Goal: Task Accomplishment & Management: Use online tool/utility

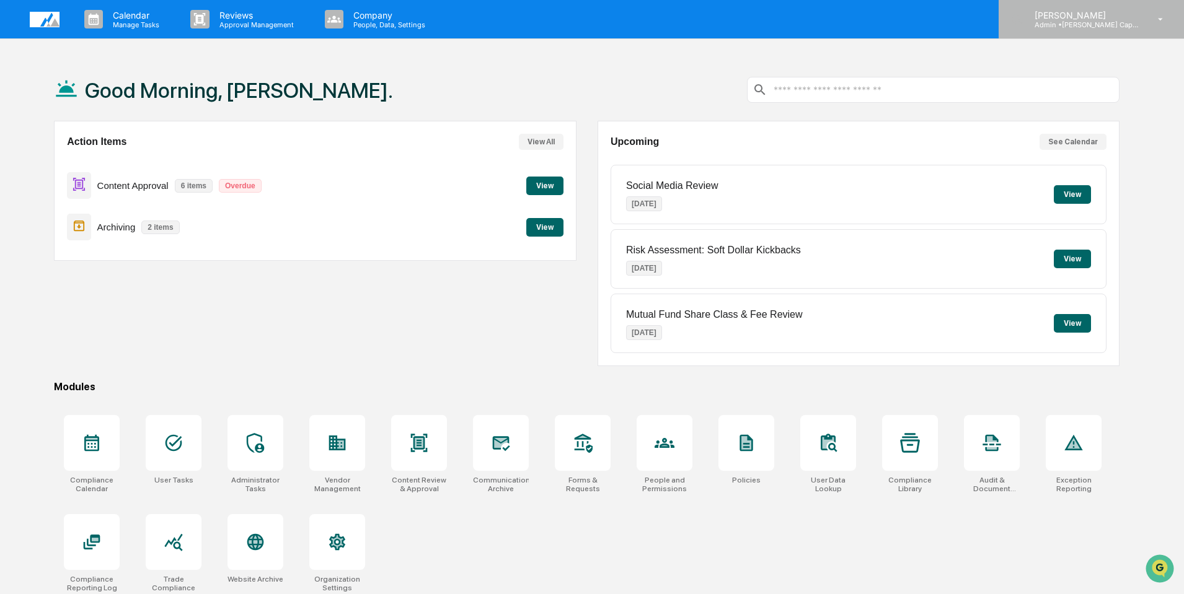
click at [1091, 21] on p "Admin • Sanchez Gaunt Capital Management" at bounding box center [1081, 24] width 115 height 9
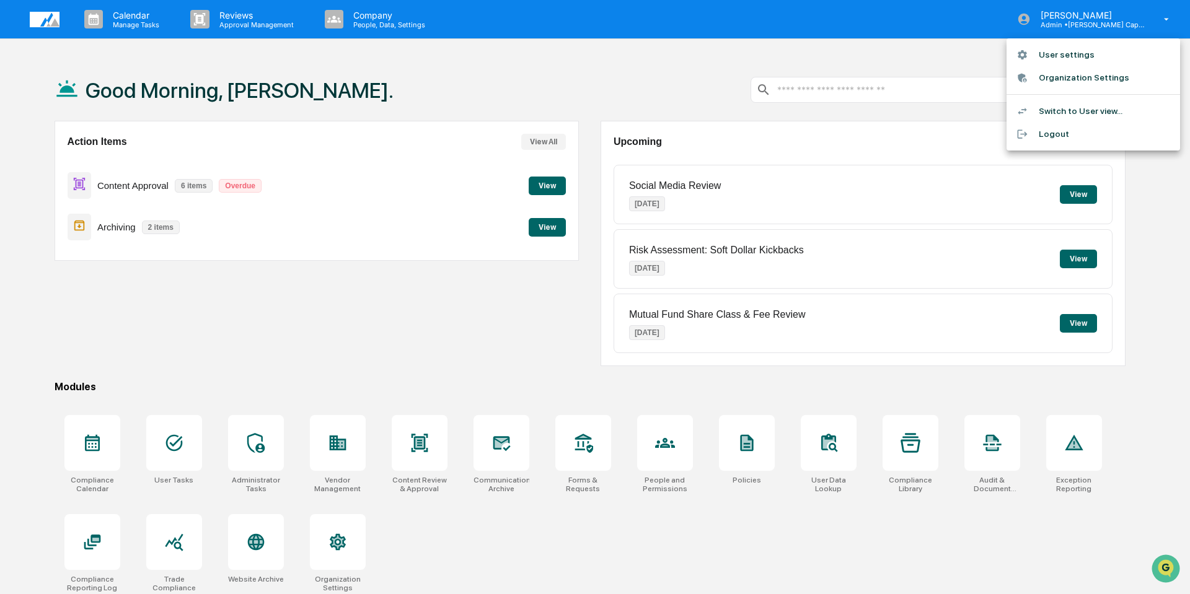
click at [669, 445] on div at bounding box center [595, 297] width 1190 height 594
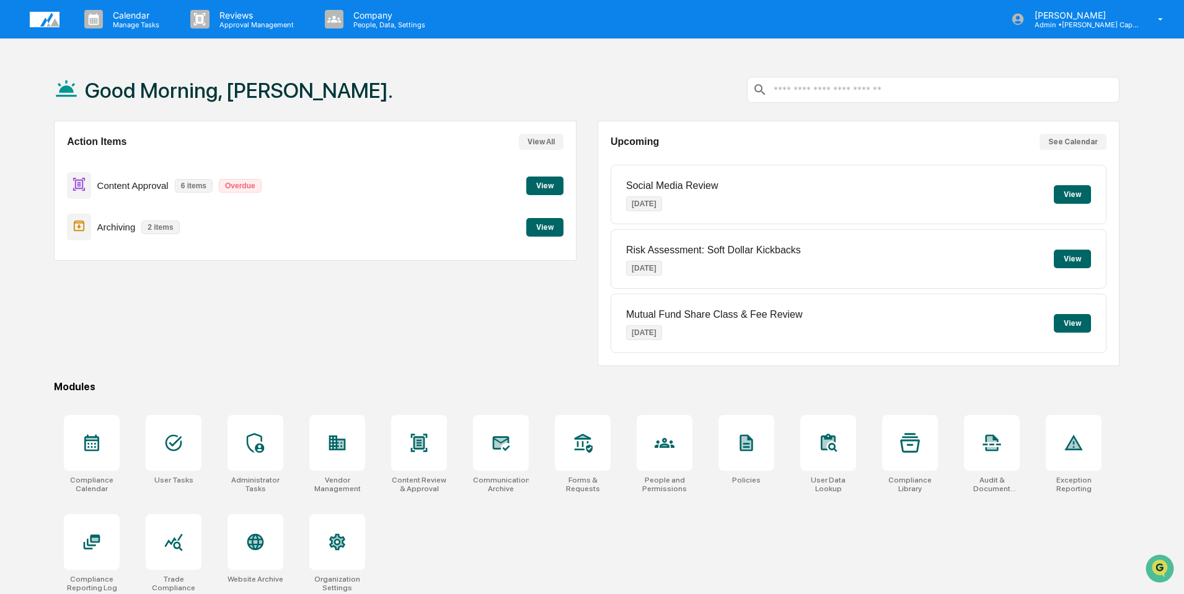
click at [669, 445] on icon at bounding box center [664, 443] width 20 height 10
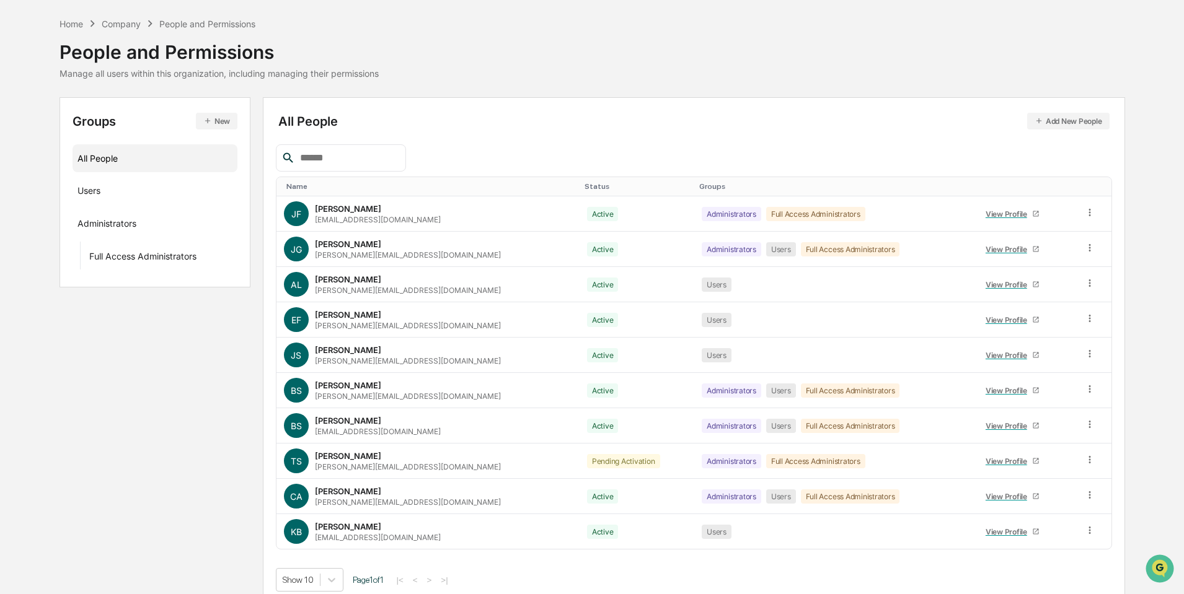
scroll to position [53, 0]
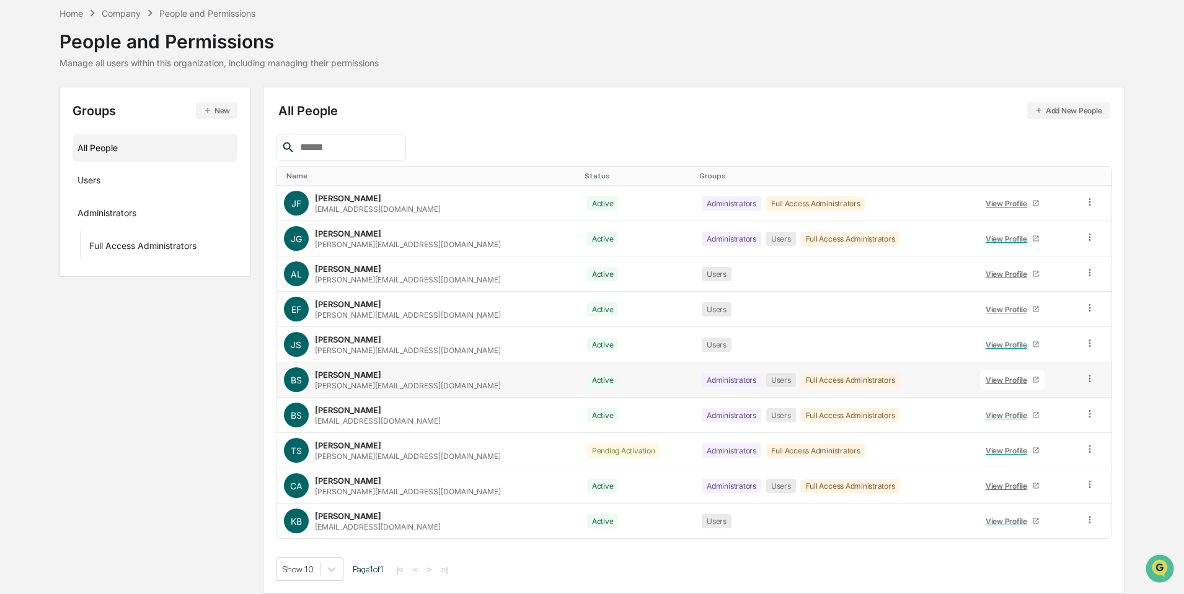
click at [1084, 377] on icon at bounding box center [1090, 379] width 12 height 12
click at [1019, 402] on div "Groups & Permissions" at bounding box center [1033, 399] width 103 height 15
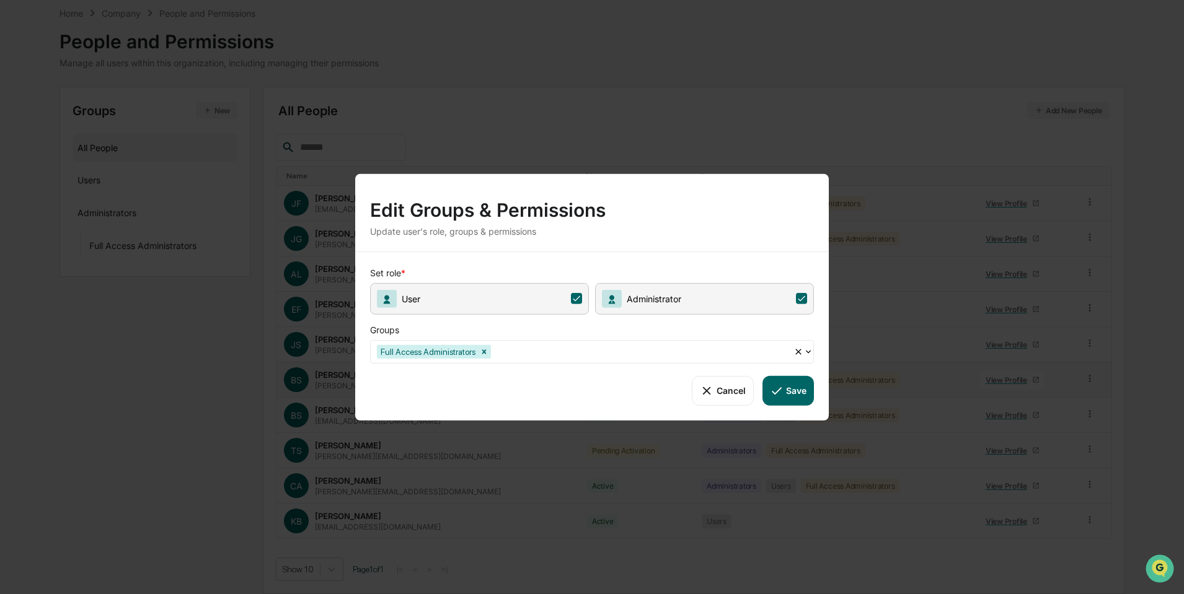
click at [730, 390] on button "Cancel" at bounding box center [722, 391] width 61 height 30
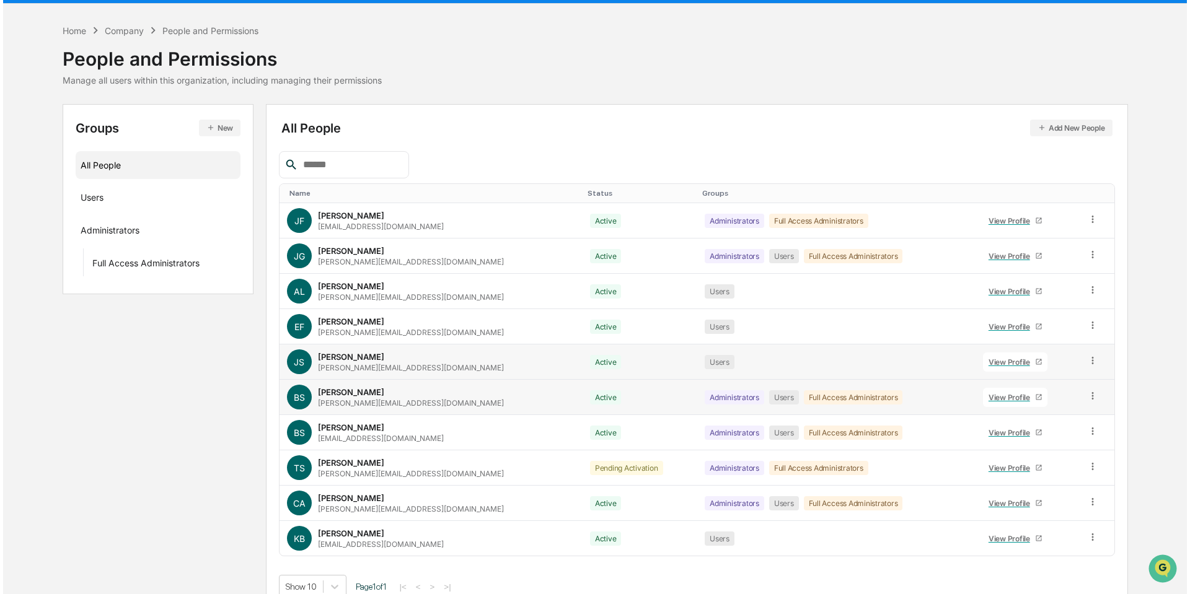
scroll to position [0, 0]
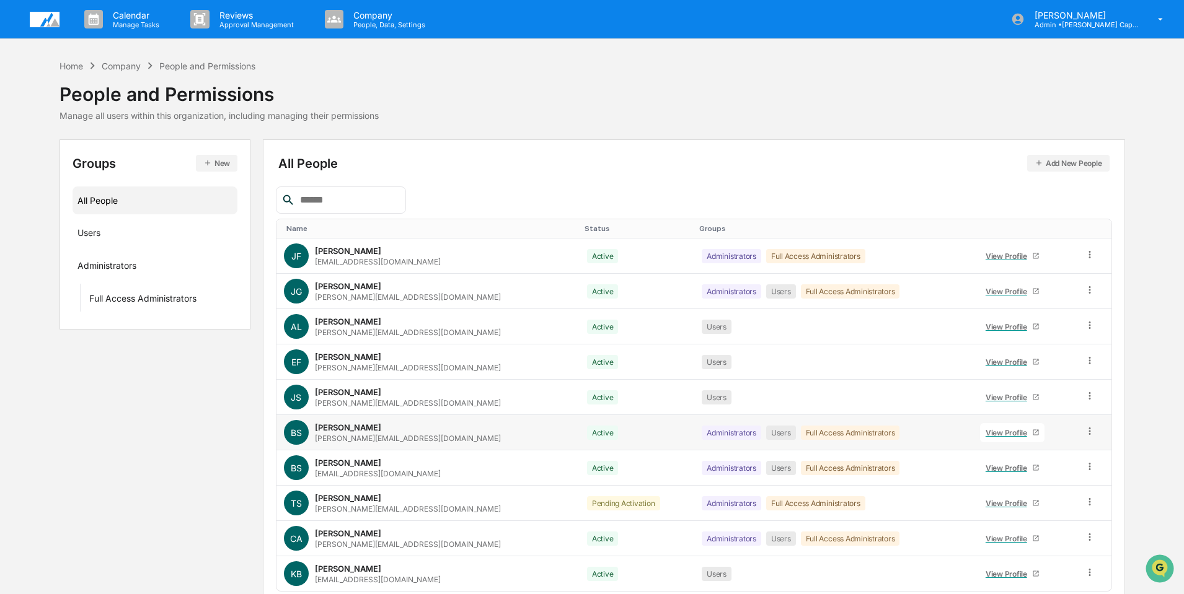
click at [46, 25] on img at bounding box center [45, 19] width 30 height 15
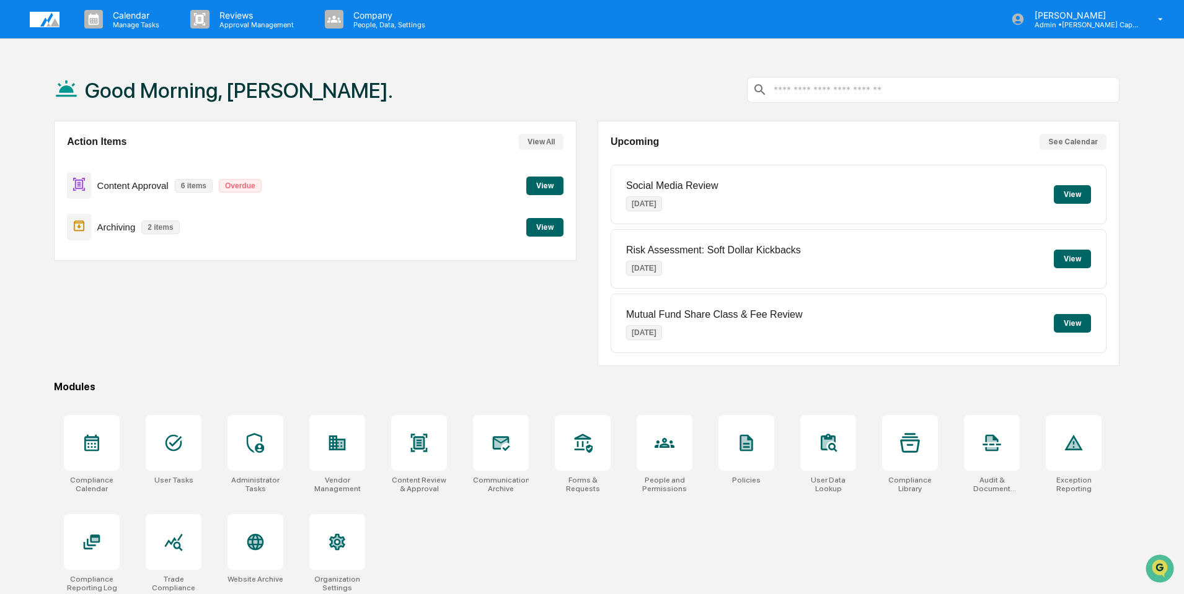
click at [545, 180] on button "View" at bounding box center [544, 186] width 37 height 19
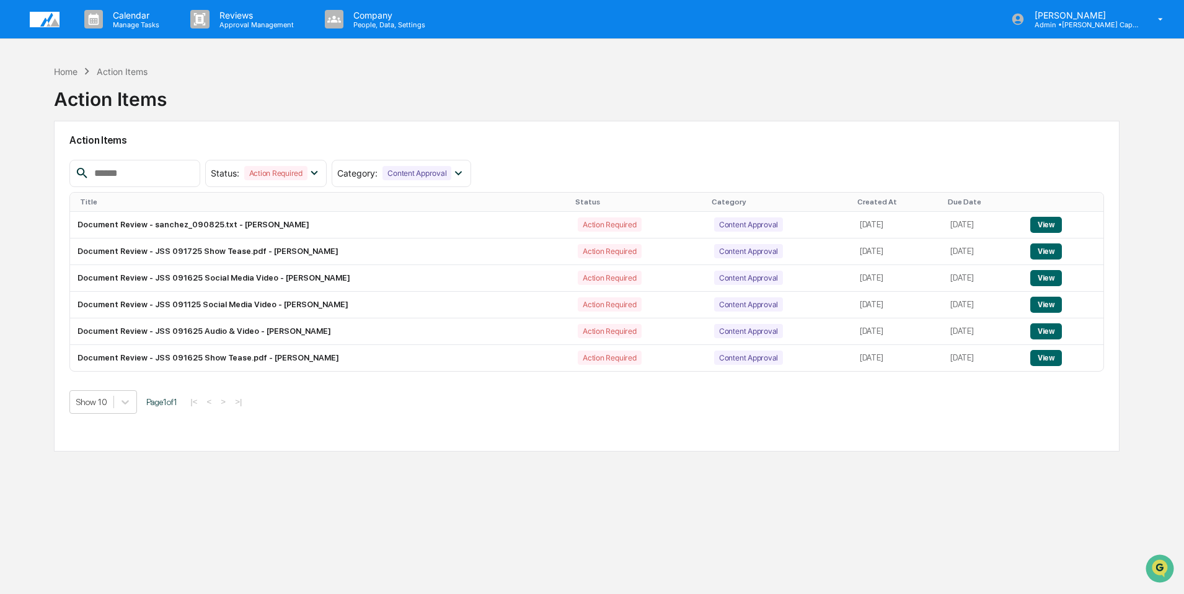
click at [38, 13] on img at bounding box center [45, 19] width 30 height 15
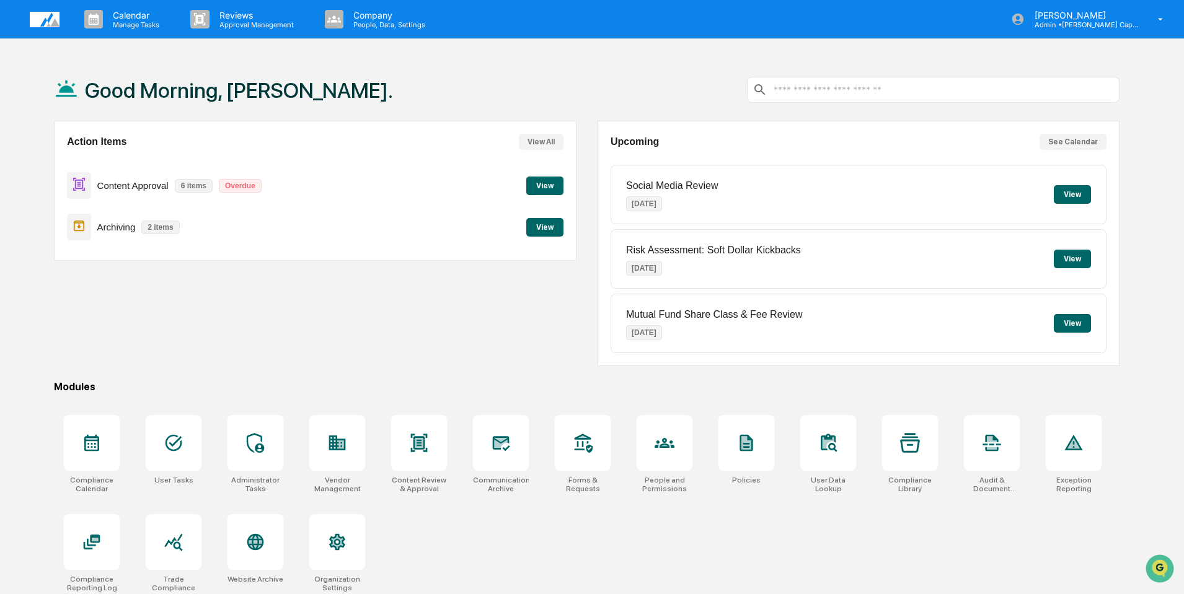
click at [535, 231] on button "View" at bounding box center [544, 227] width 37 height 19
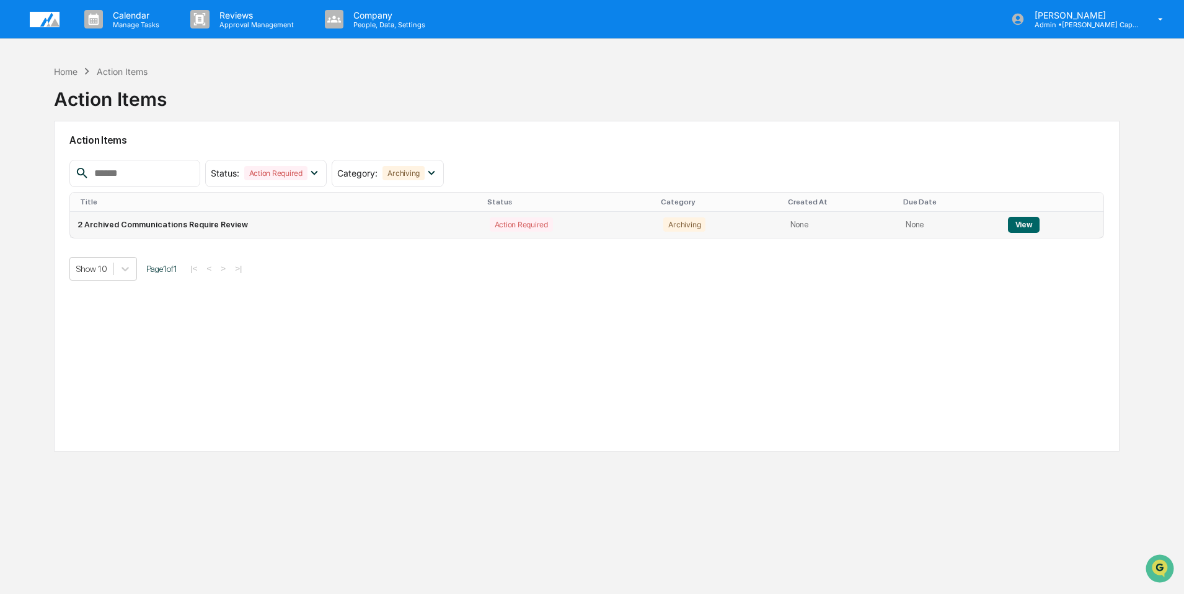
click at [1017, 219] on button "View" at bounding box center [1024, 225] width 32 height 16
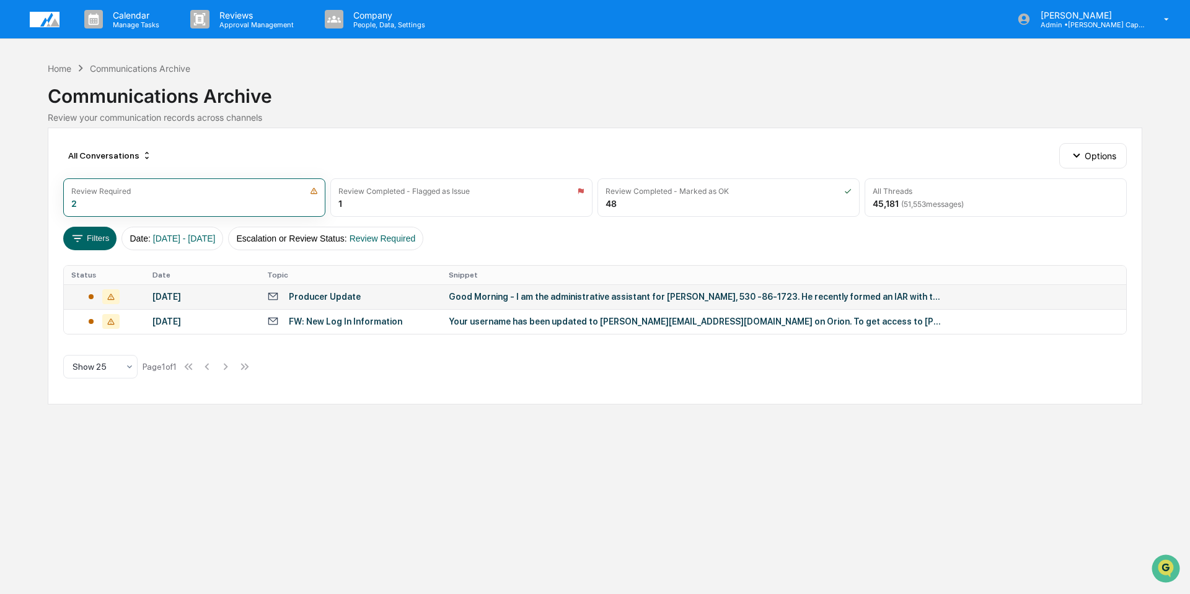
click at [825, 299] on div "Good Morning - I am the administrative assistant for [PERSON_NAME], 530 -86-172…" at bounding box center [697, 297] width 496 height 10
